Goal: Find specific page/section: Find specific page/section

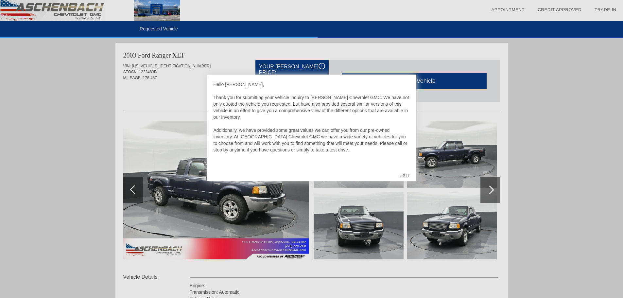
click at [405, 172] on div "EXIT" at bounding box center [404, 176] width 23 height 20
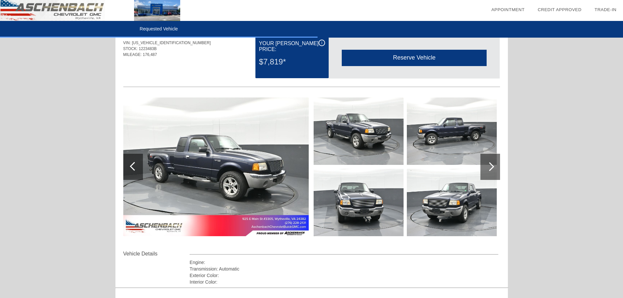
scroll to position [20, 0]
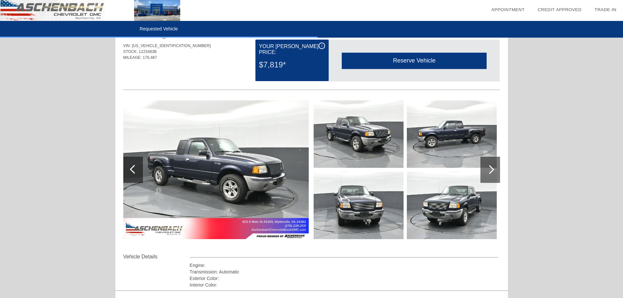
click at [252, 172] on img at bounding box center [216, 169] width 186 height 139
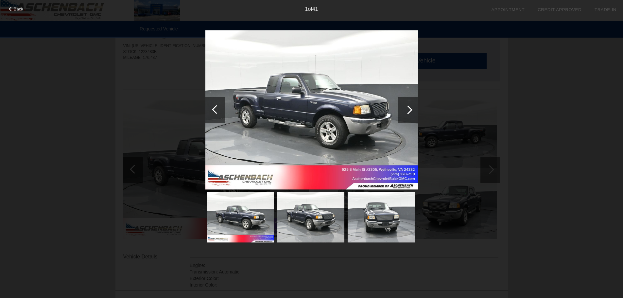
click at [407, 116] on div at bounding box center [409, 110] width 20 height 26
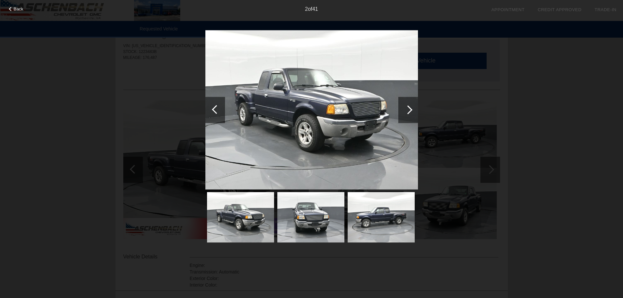
click at [406, 116] on div at bounding box center [409, 110] width 20 height 26
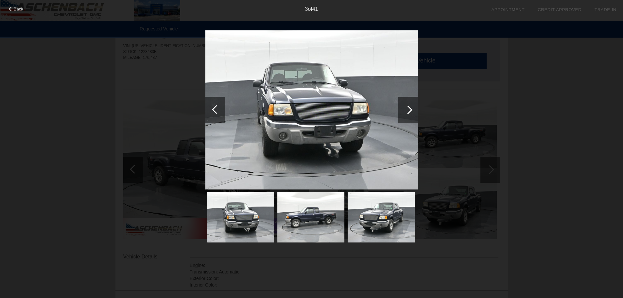
click at [406, 116] on div at bounding box center [409, 110] width 20 height 26
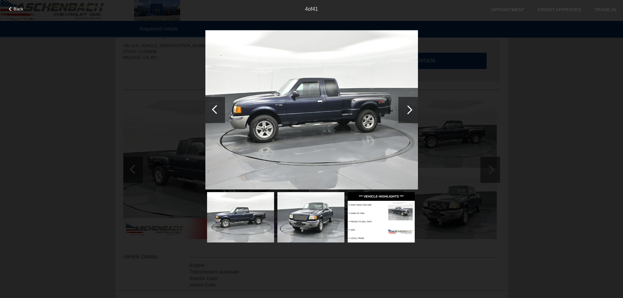
click at [406, 116] on div at bounding box center [409, 110] width 20 height 26
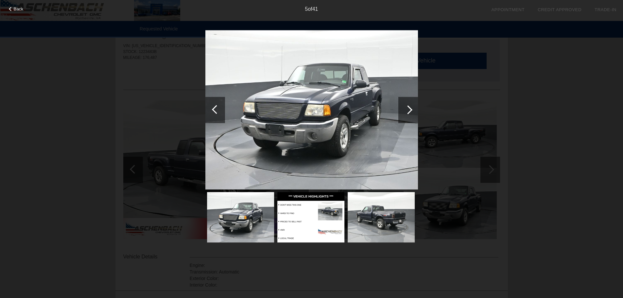
click at [406, 116] on div at bounding box center [409, 110] width 20 height 26
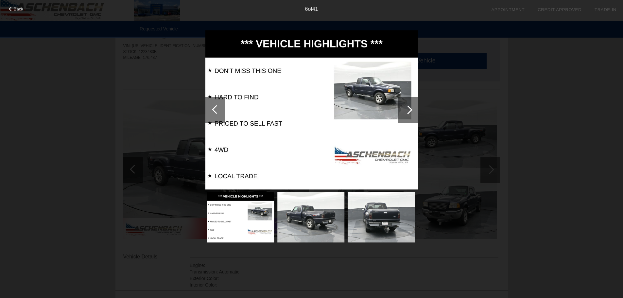
click at [406, 116] on div at bounding box center [409, 110] width 20 height 26
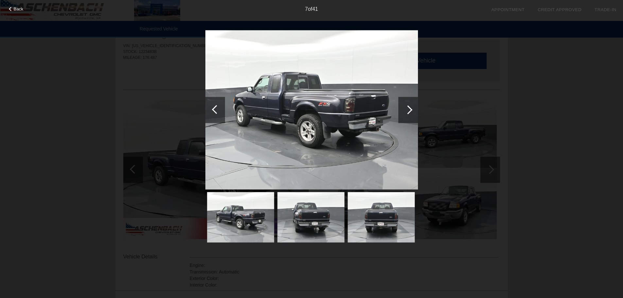
click at [406, 116] on div at bounding box center [409, 110] width 20 height 26
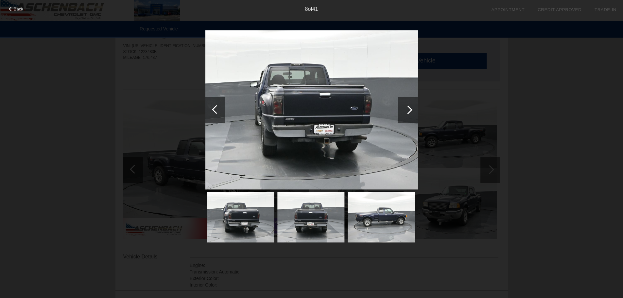
click at [406, 116] on div at bounding box center [409, 110] width 20 height 26
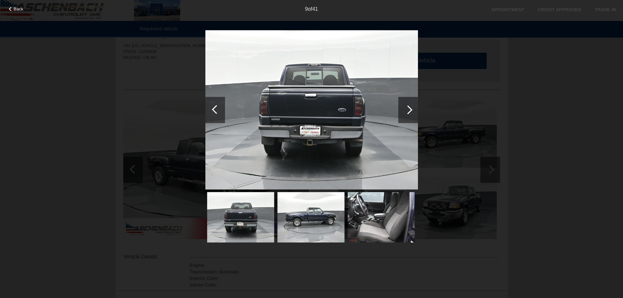
click at [406, 116] on div at bounding box center [409, 110] width 20 height 26
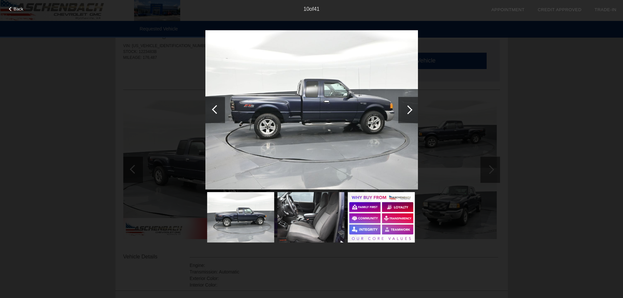
click at [406, 116] on div at bounding box center [409, 110] width 20 height 26
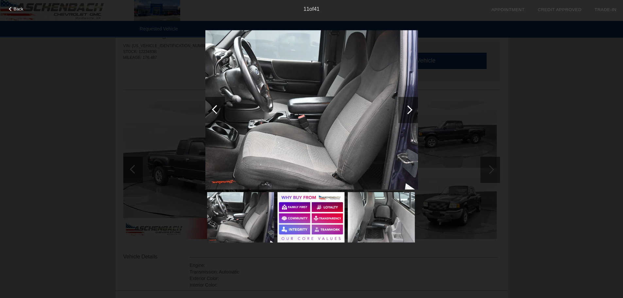
click at [406, 116] on div at bounding box center [409, 110] width 20 height 26
